Goal: Task Accomplishment & Management: Manage account settings

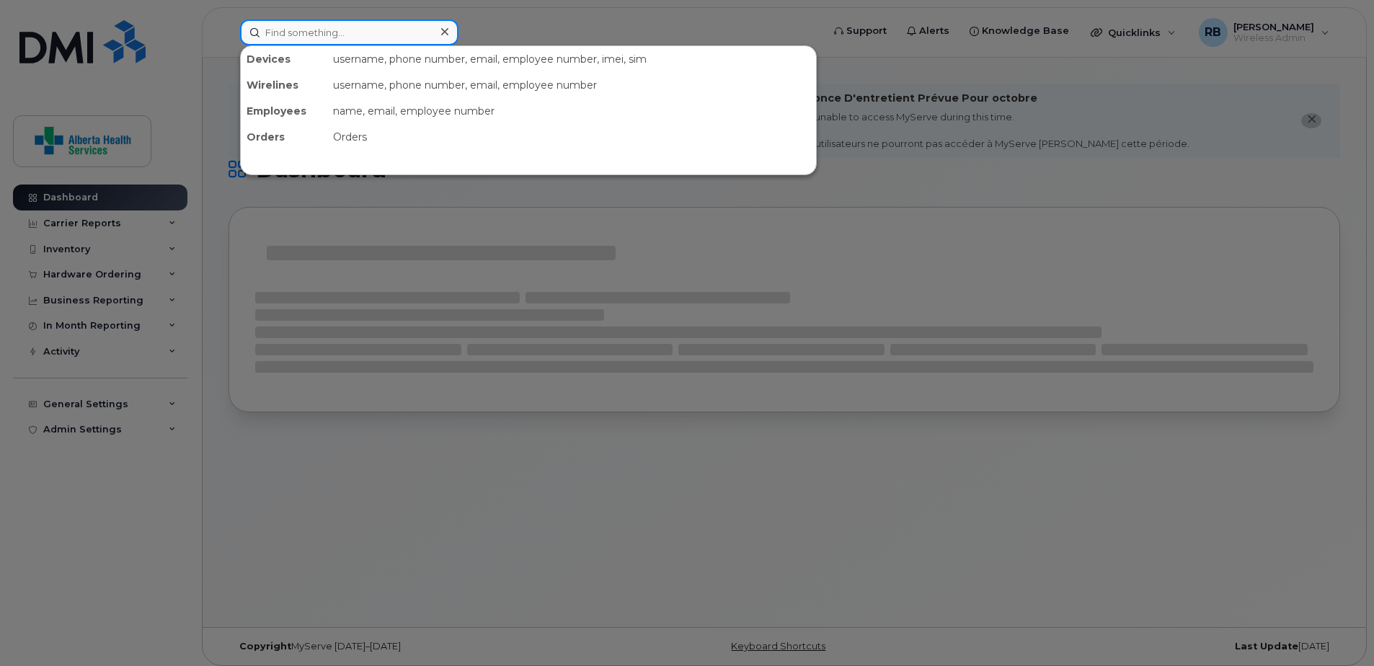
click at [384, 33] on input at bounding box center [349, 32] width 218 height 26
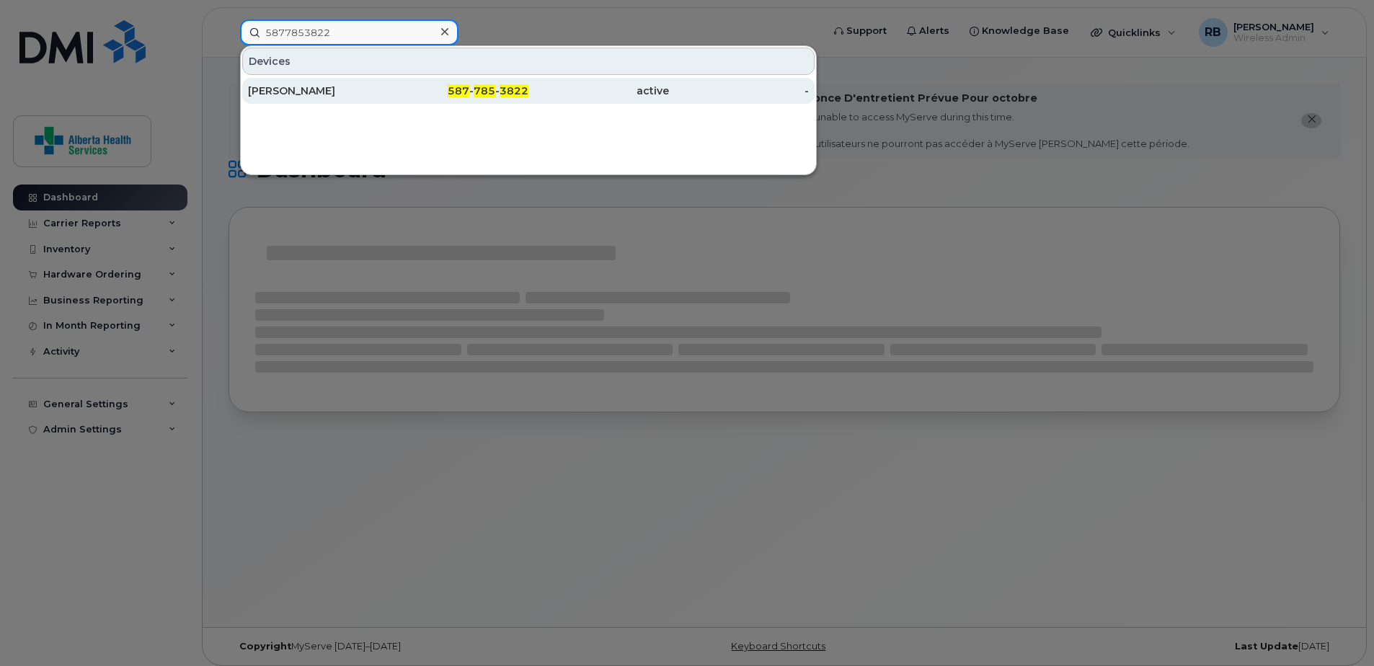
type input "5877853822"
click at [423, 91] on div "587 - 785 - 3822" at bounding box center [459, 91] width 141 height 14
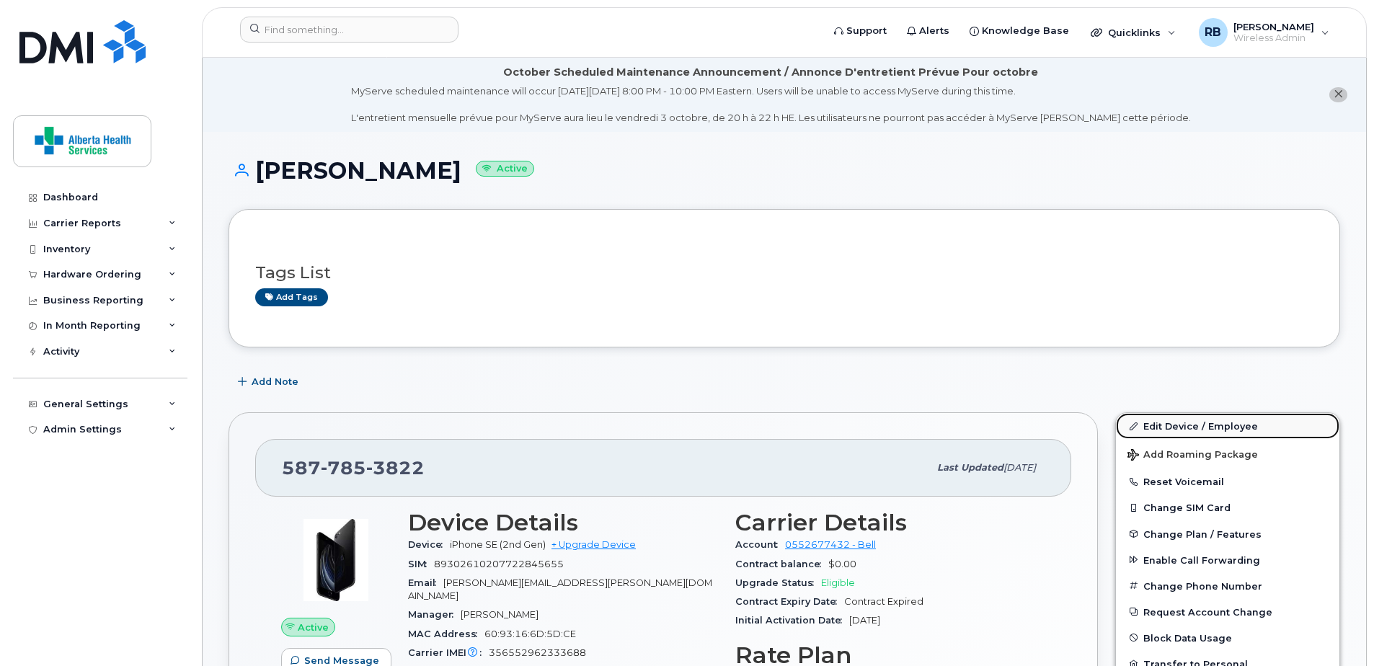
click at [1154, 427] on link "Edit Device / Employee" at bounding box center [1228, 426] width 224 height 26
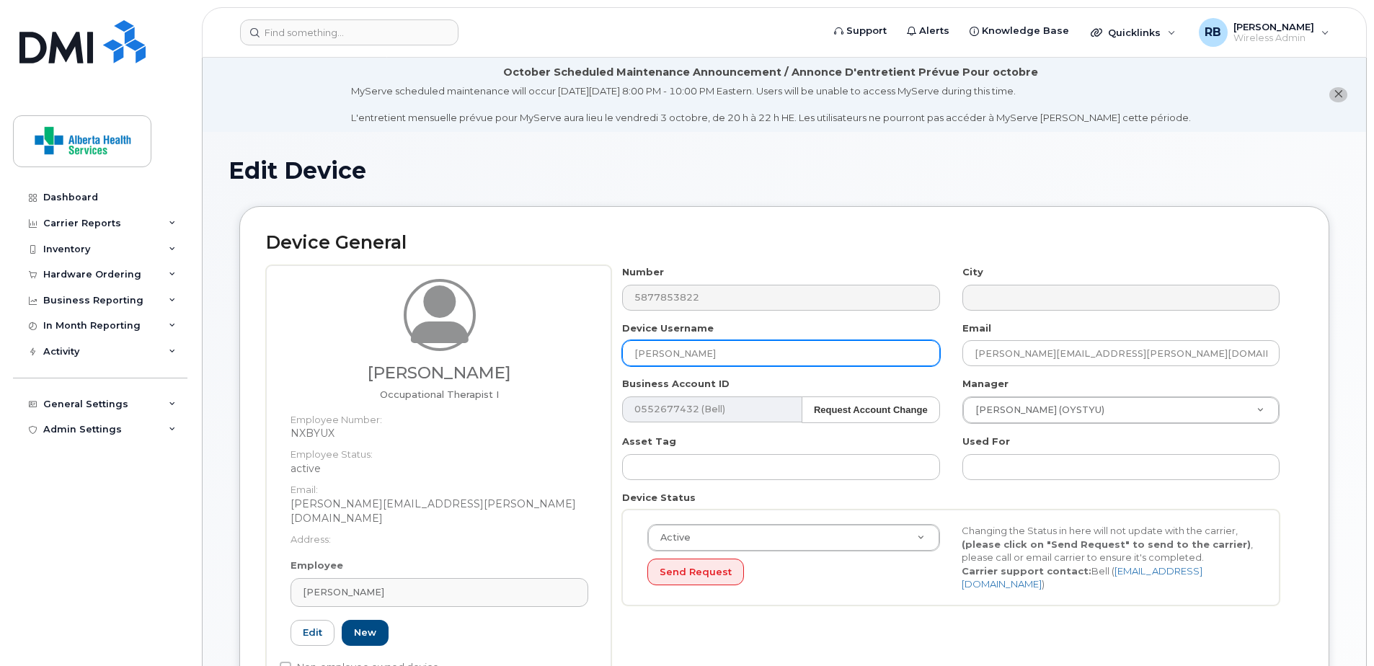
drag, startPoint x: 758, startPoint y: 352, endPoint x: 495, endPoint y: 338, distance: 263.5
click at [495, 338] on div "[PERSON_NAME] Occupational Therapist I Employee Number: NXBYUX Employee Status:…" at bounding box center [784, 482] width 1037 height 435
paste input "Bonnie Peacock"
type input "Bonnie Peacock"
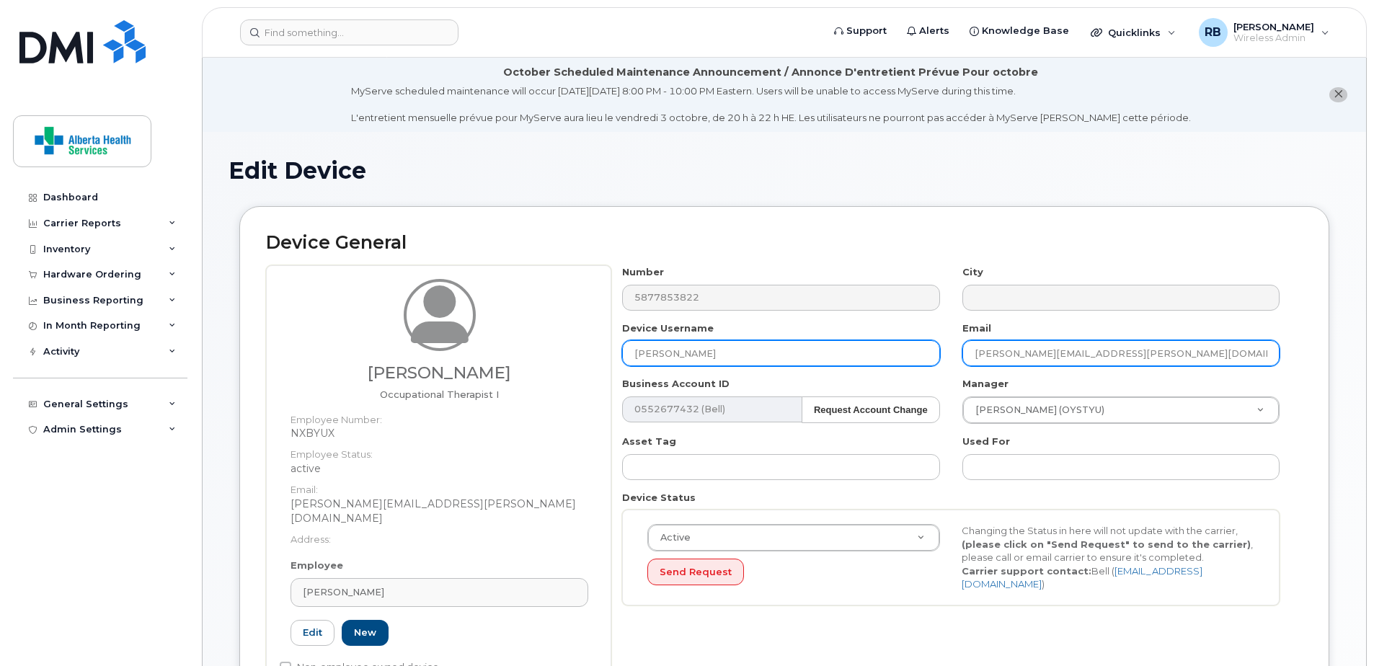
drag, startPoint x: 1200, startPoint y: 357, endPoint x: 854, endPoint y: 342, distance: 346.4
click at [854, 342] on div "Number 5877853822 City Device Username Bonnie Peacock Email Suzanne.Macleod@pri…" at bounding box center [951, 440] width 680 height 351
paste input "Bonnie.Peacock@ahs"
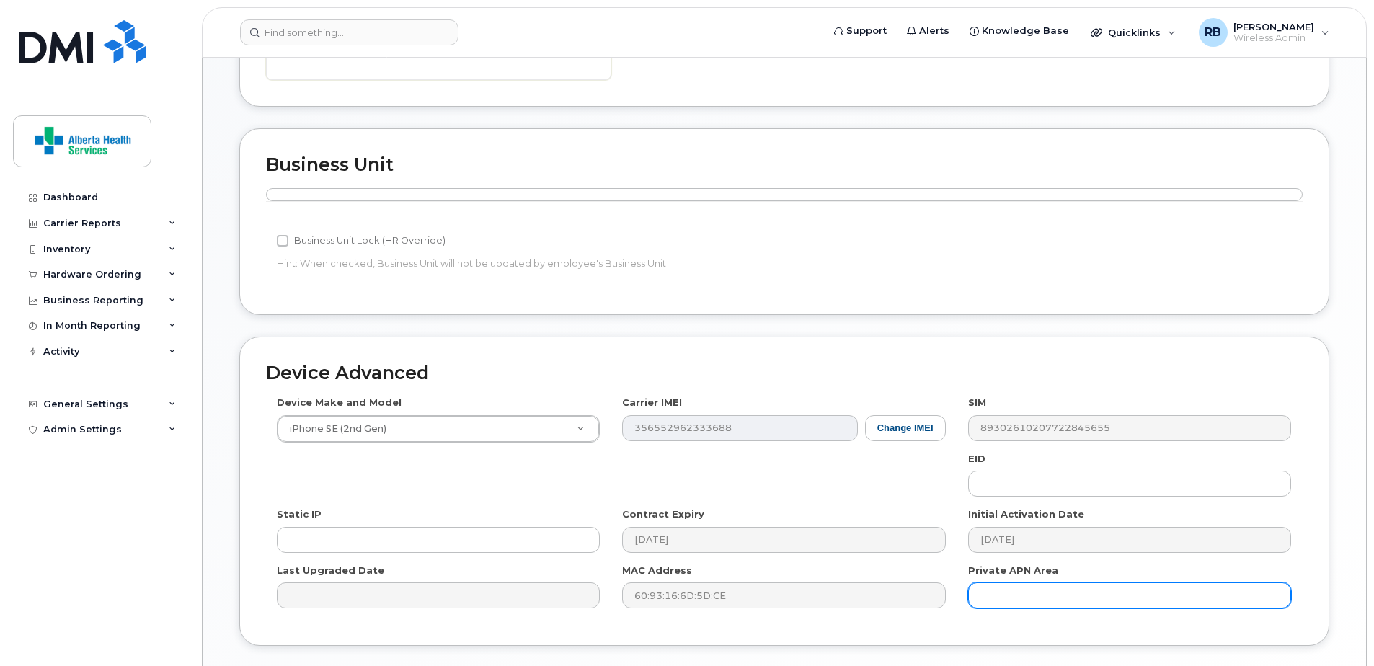
scroll to position [707, 0]
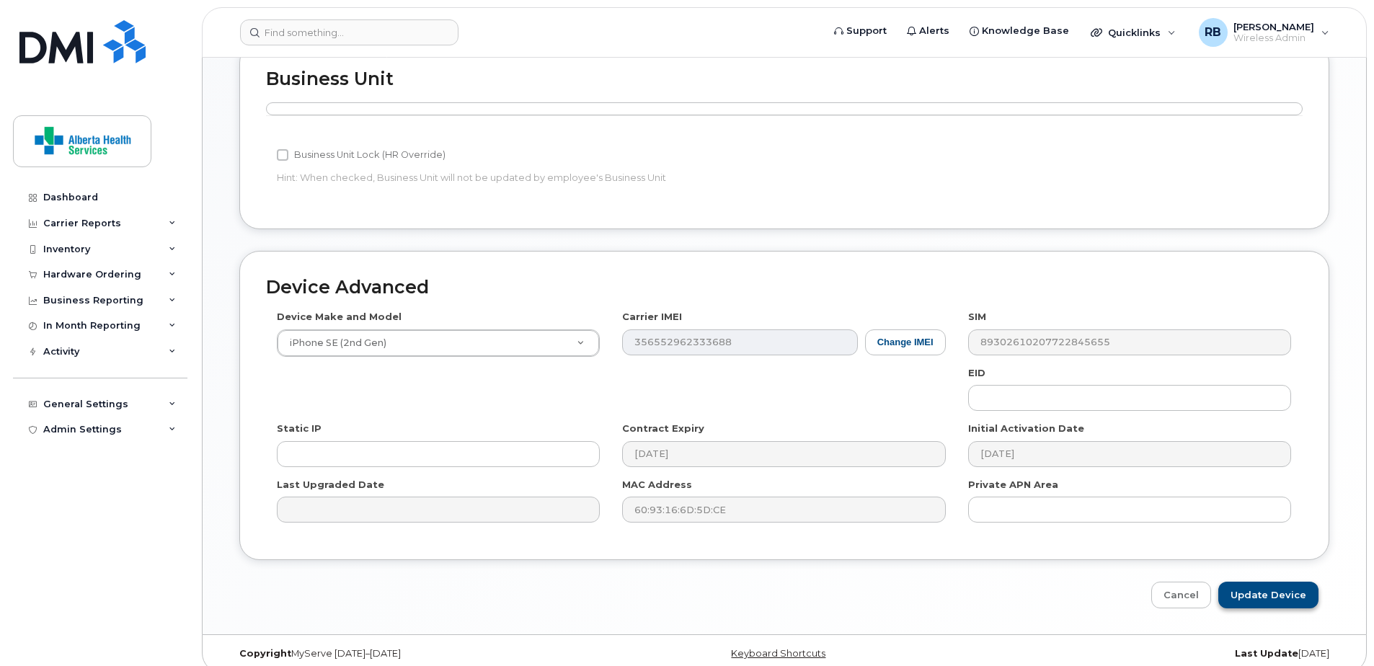
type input "[PERSON_NAME][EMAIL_ADDRESS][PERSON_NAME][DOMAIN_NAME]"
click at [1316, 582] on input "Update Device" at bounding box center [1268, 595] width 100 height 27
type input "Saving..."
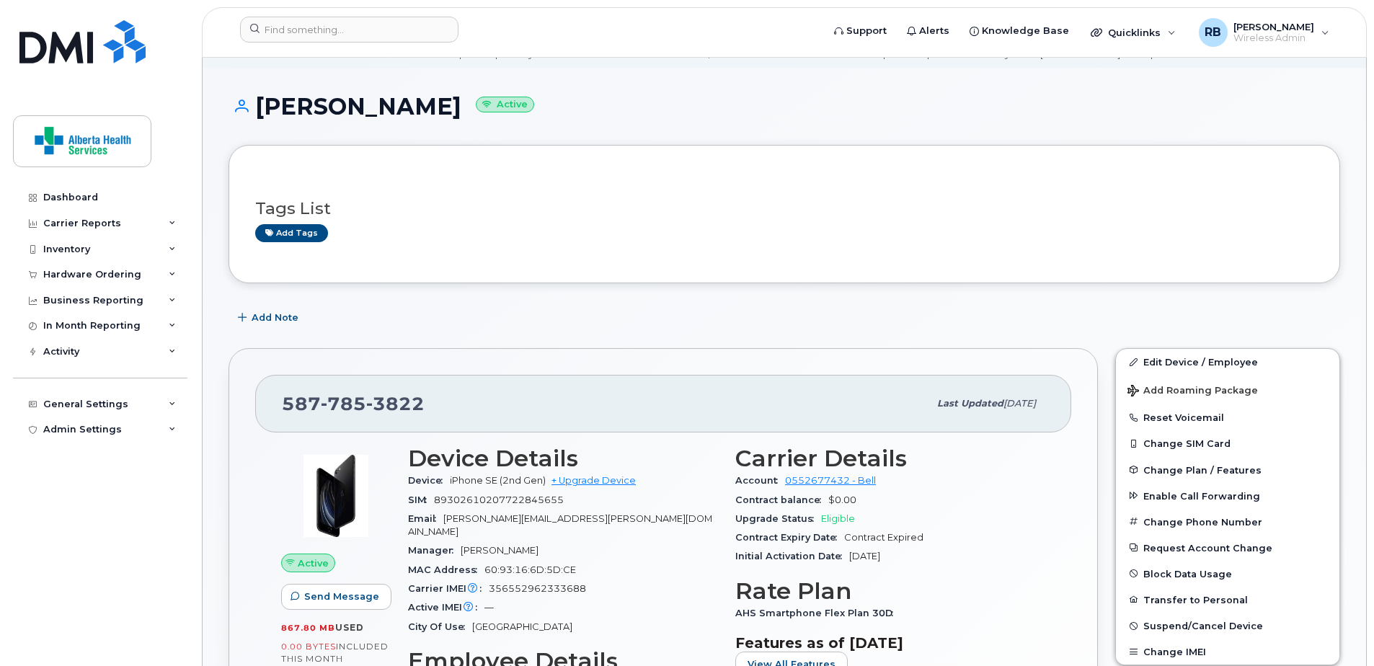
scroll to position [144, 0]
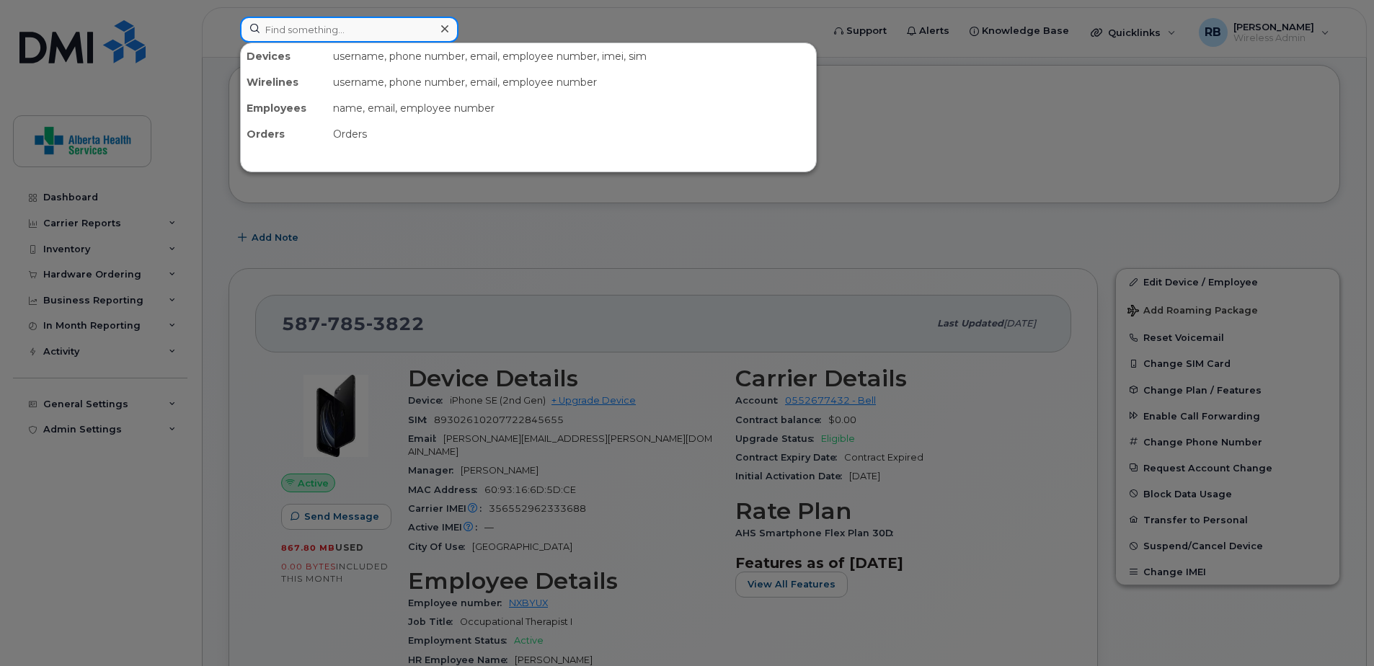
click at [349, 32] on input at bounding box center [349, 30] width 218 height 26
paste input "[PHONE_NUMBER]"
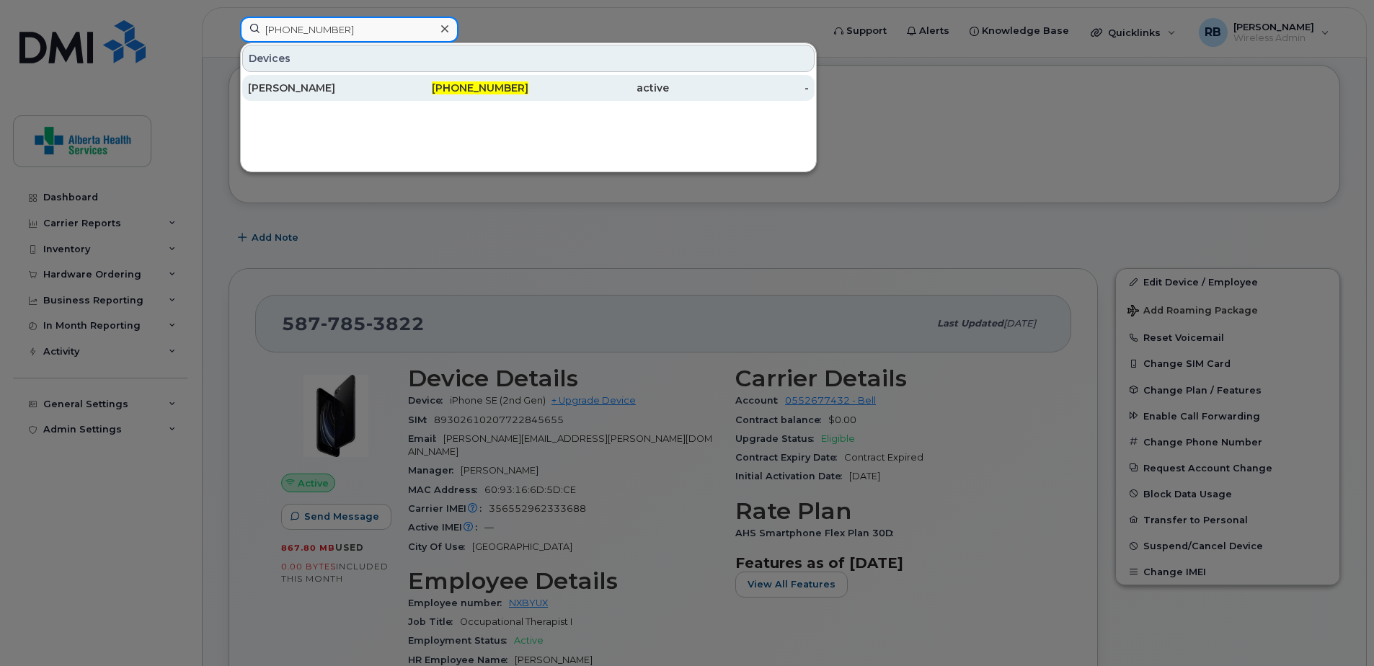
type input "[PHONE_NUMBER]"
click at [350, 85] on div "[PERSON_NAME]" at bounding box center [318, 88] width 141 height 14
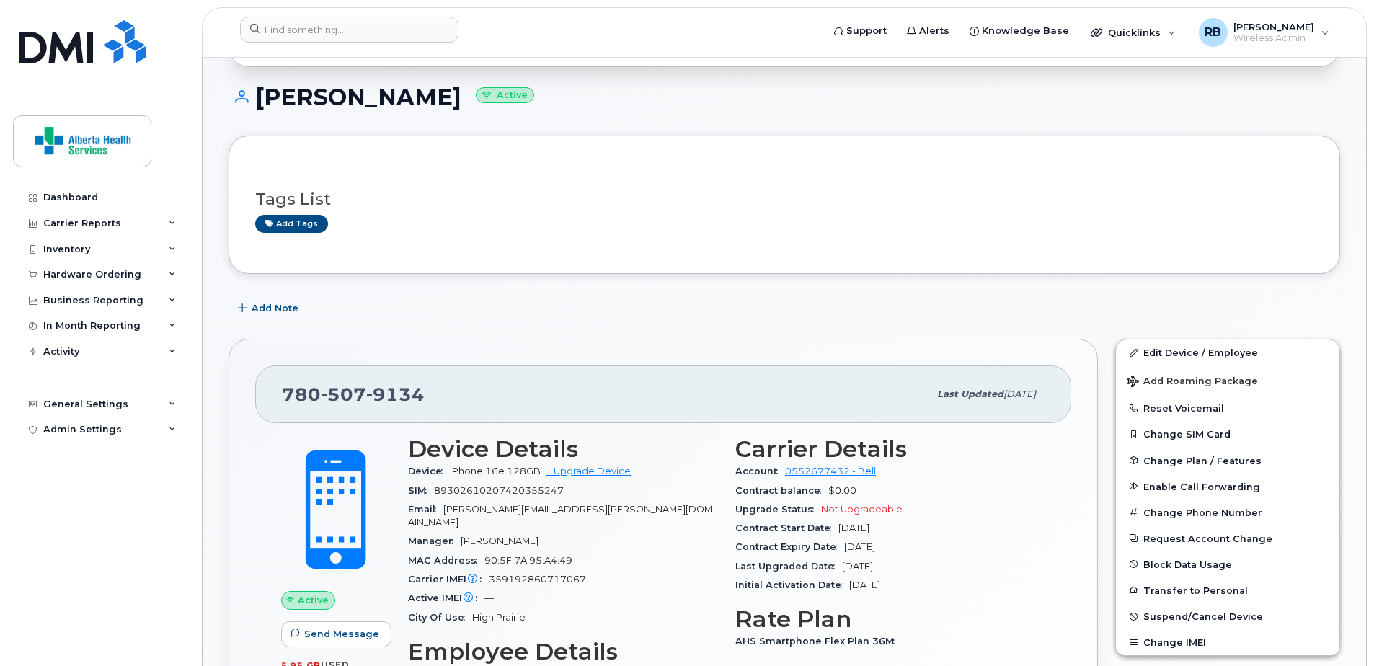
scroll to position [216, 0]
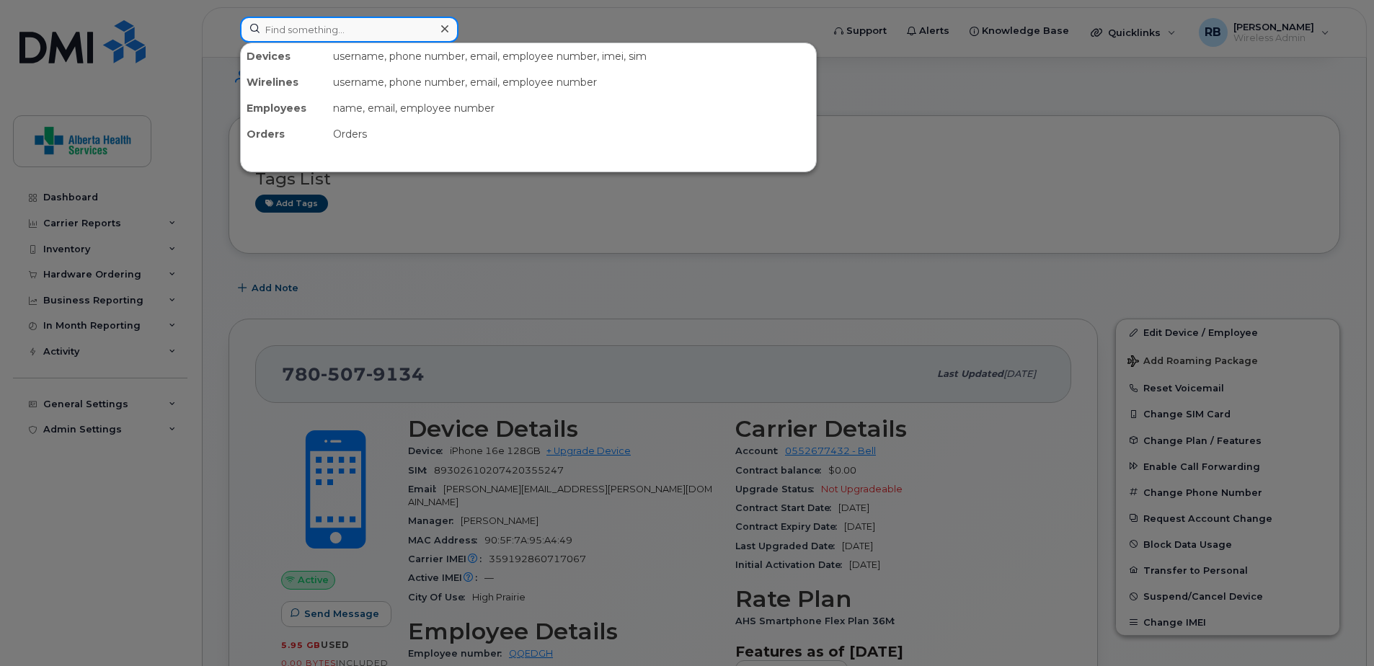
click at [325, 31] on input at bounding box center [349, 30] width 218 height 26
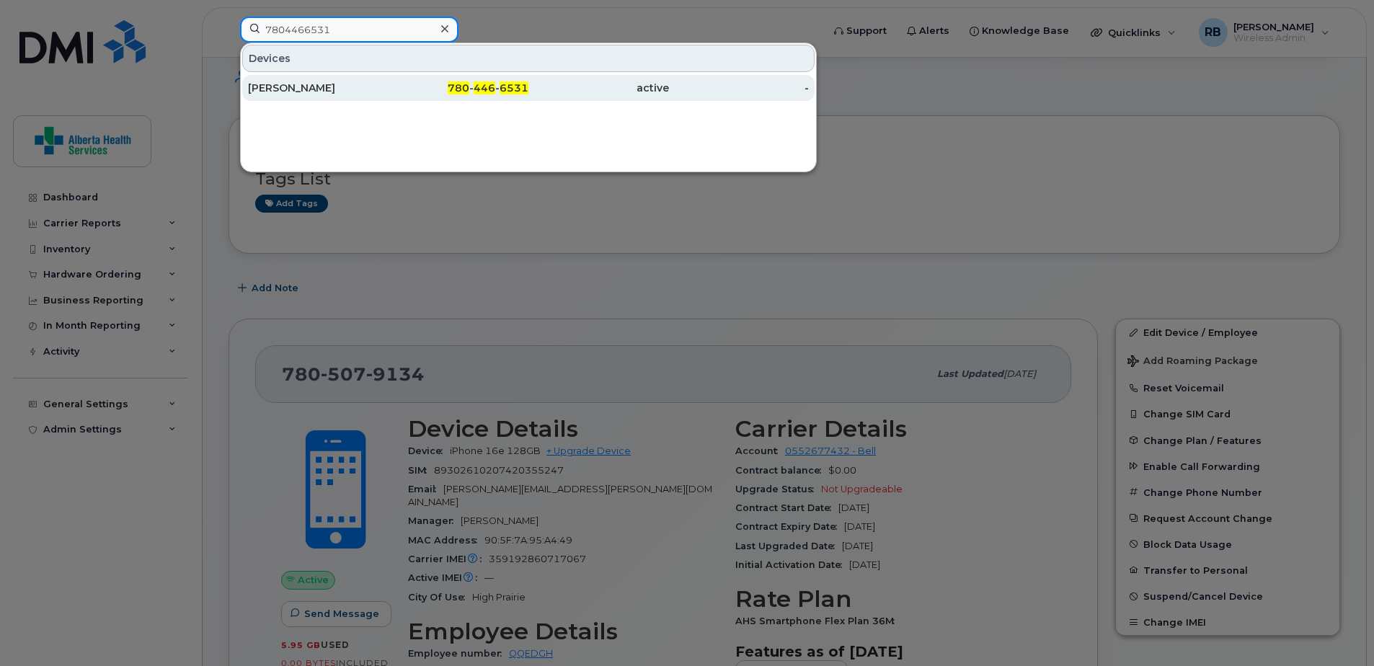
type input "7804466531"
click at [404, 99] on div "780 - 446 - 6531" at bounding box center [459, 88] width 141 height 26
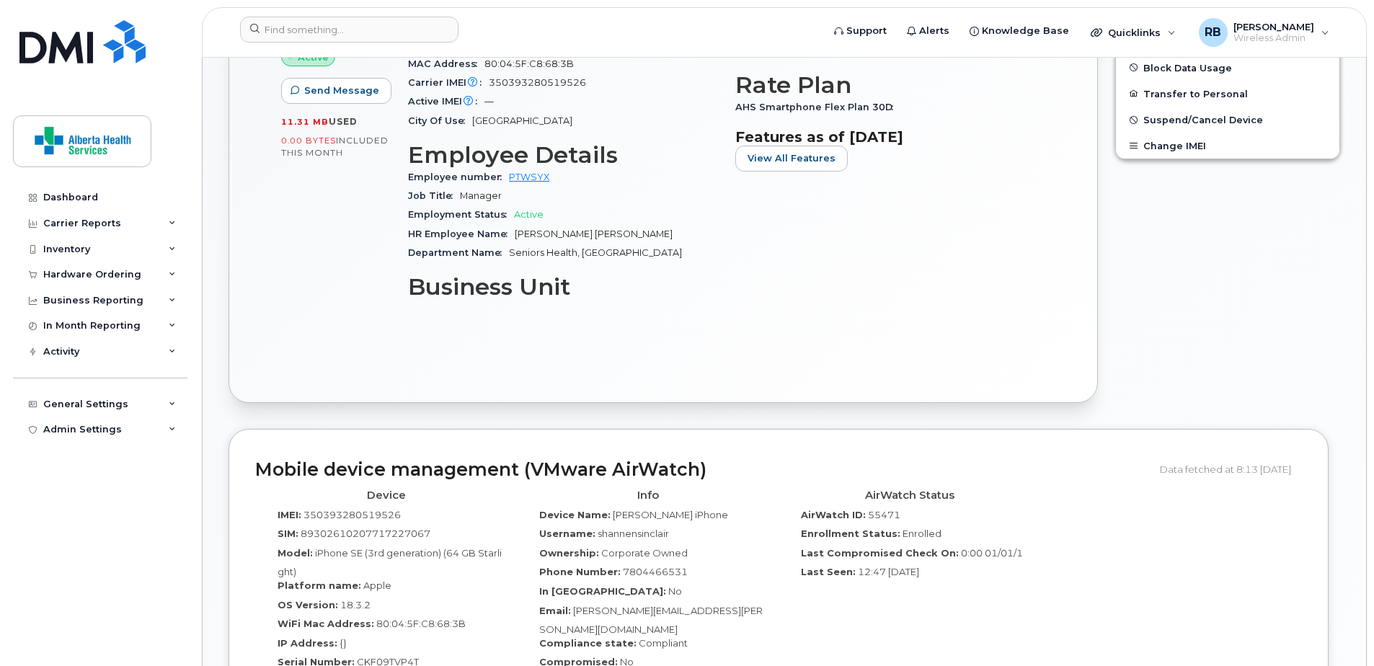
scroll to position [649, 0]
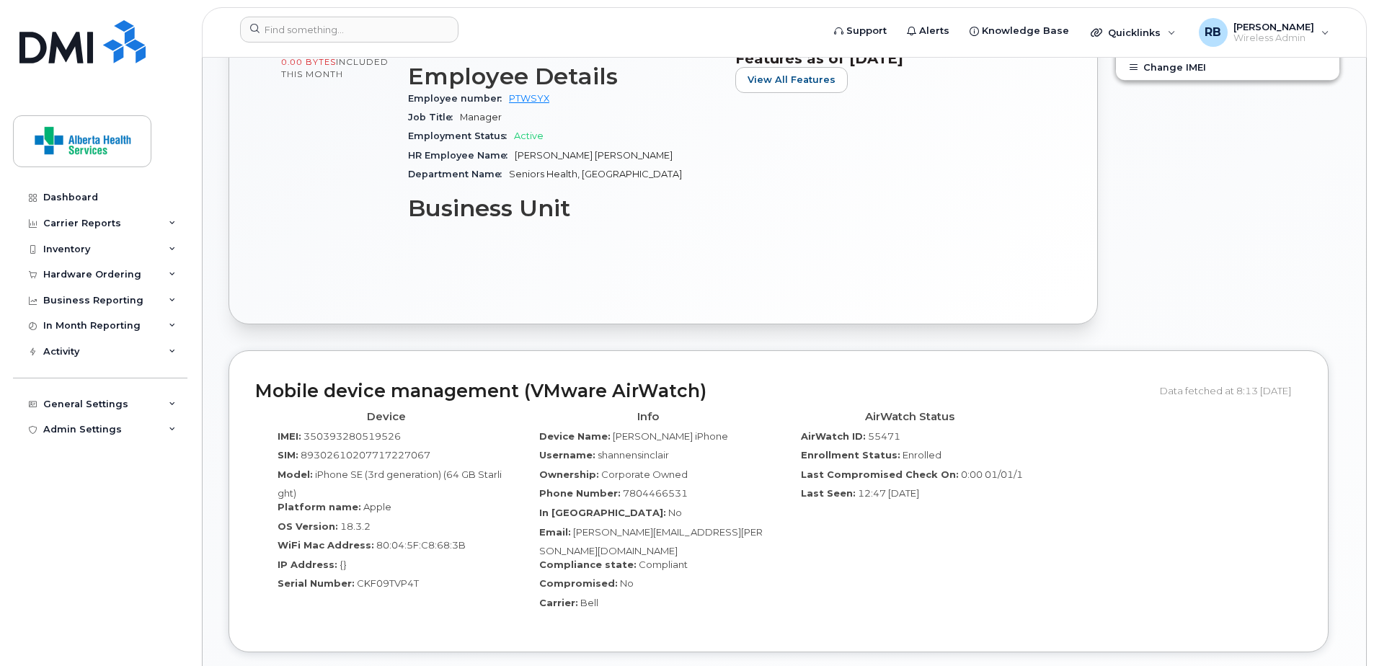
click at [823, 231] on div "Active Send Message 11.31 MB  used 0.00 Bytes  included this month Device Detai…" at bounding box center [663, 73] width 816 height 450
click at [1280, 205] on div "Edit Device / Employee Add Roaming Package Reset Voicemail Change SIM Card Chan…" at bounding box center [1228, 44] width 242 height 578
